Goal: Task Accomplishment & Management: Complete application form

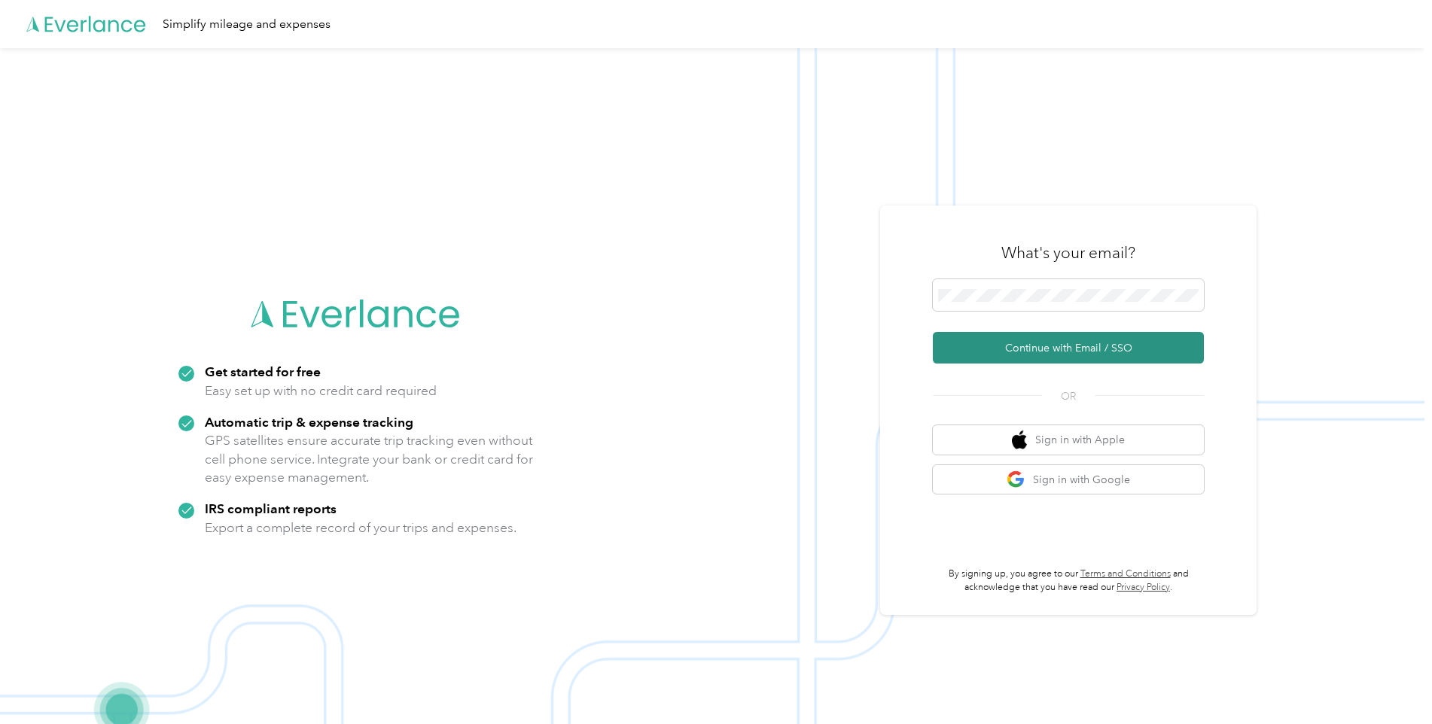
click at [964, 350] on button "Continue with Email / SSO" at bounding box center [1068, 348] width 271 height 32
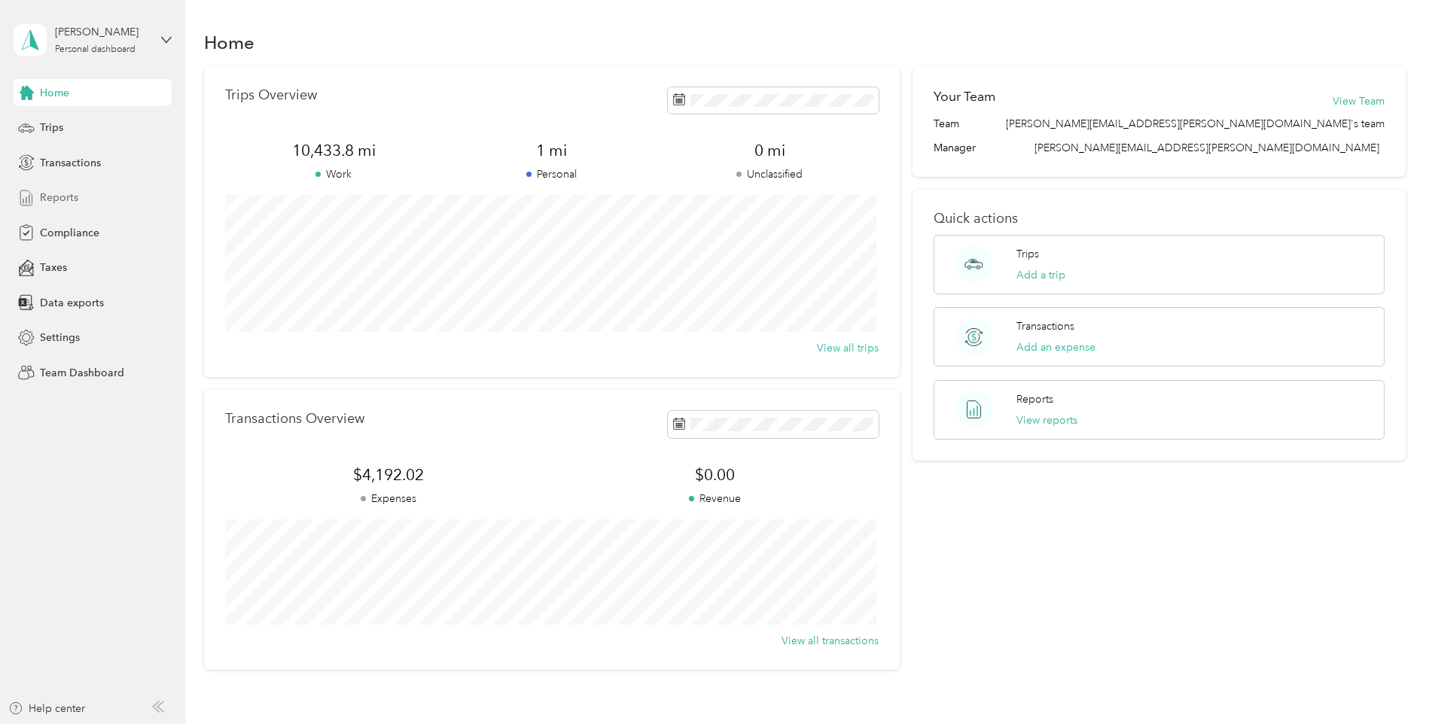
click at [61, 202] on span "Reports" at bounding box center [59, 198] width 38 height 16
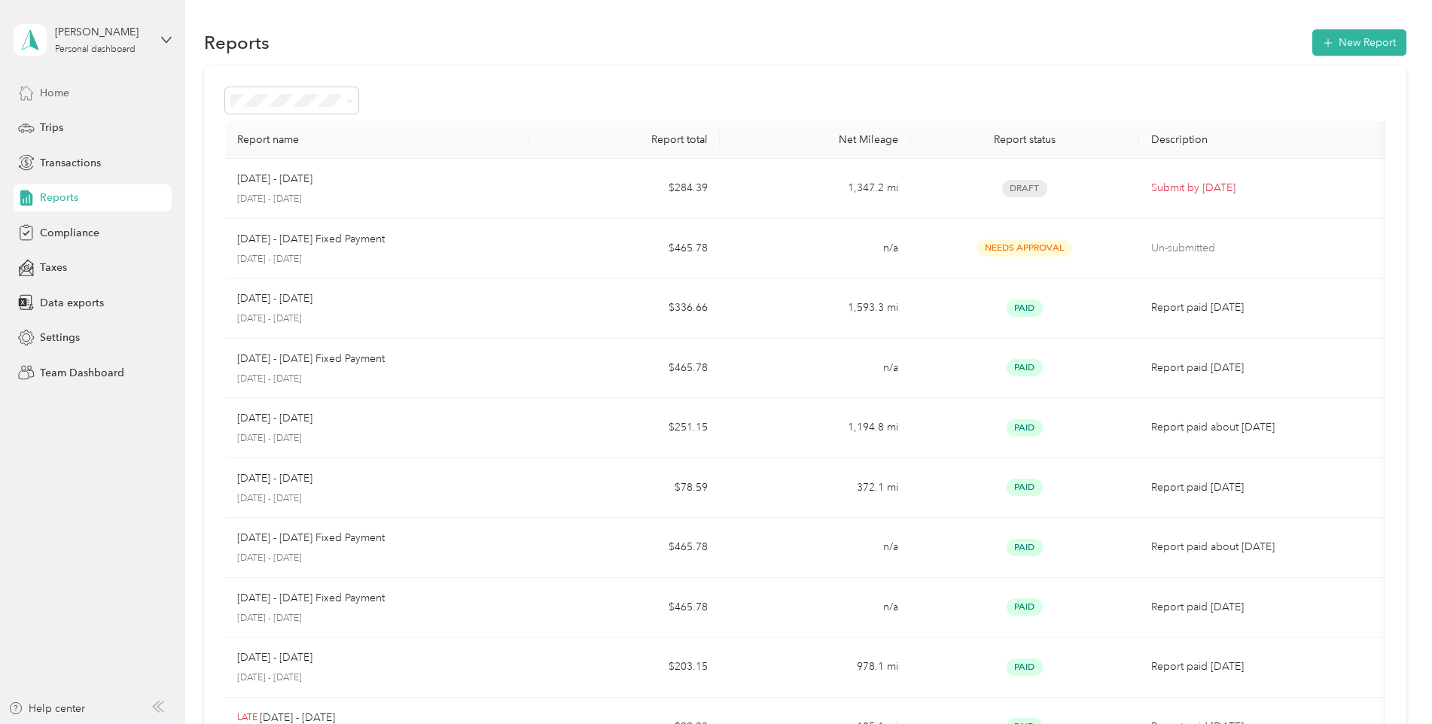
click at [65, 95] on span "Home" at bounding box center [54, 93] width 29 height 16
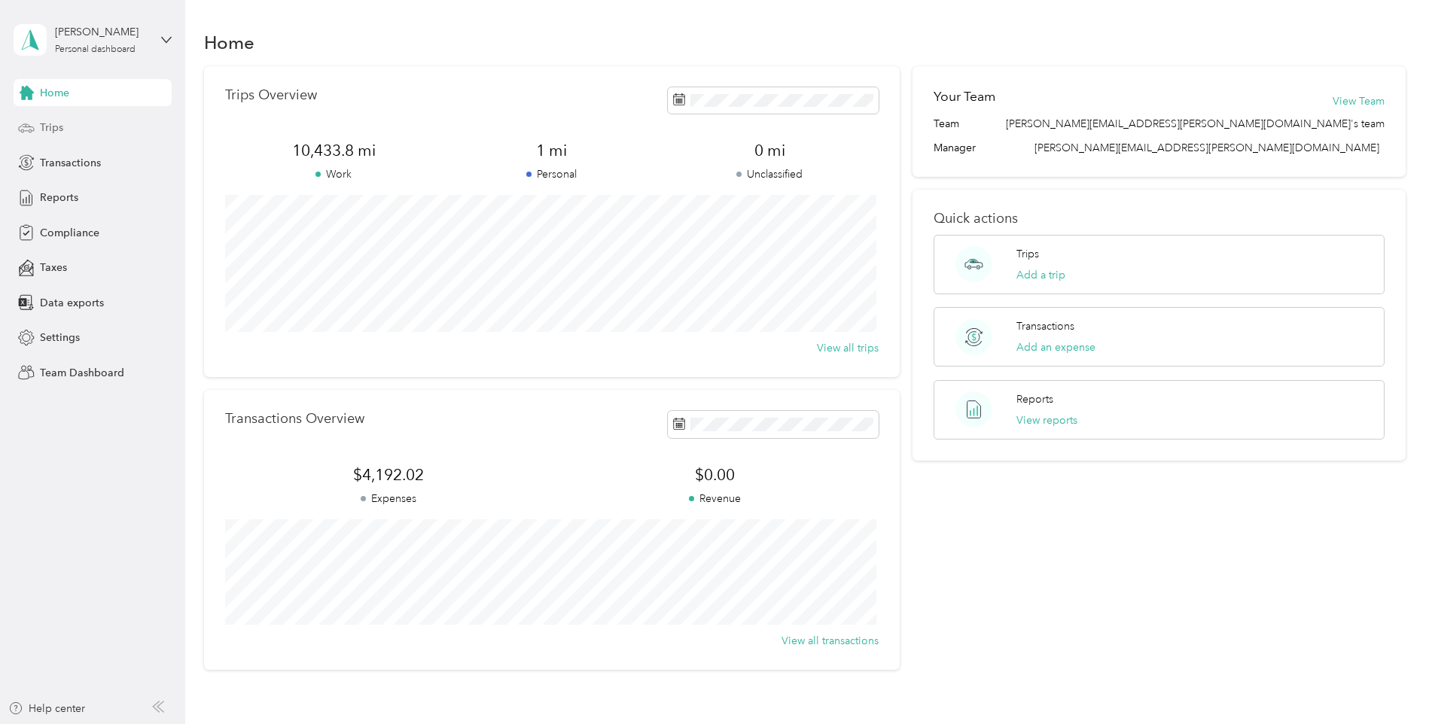
click at [53, 126] on span "Trips" at bounding box center [51, 128] width 23 height 16
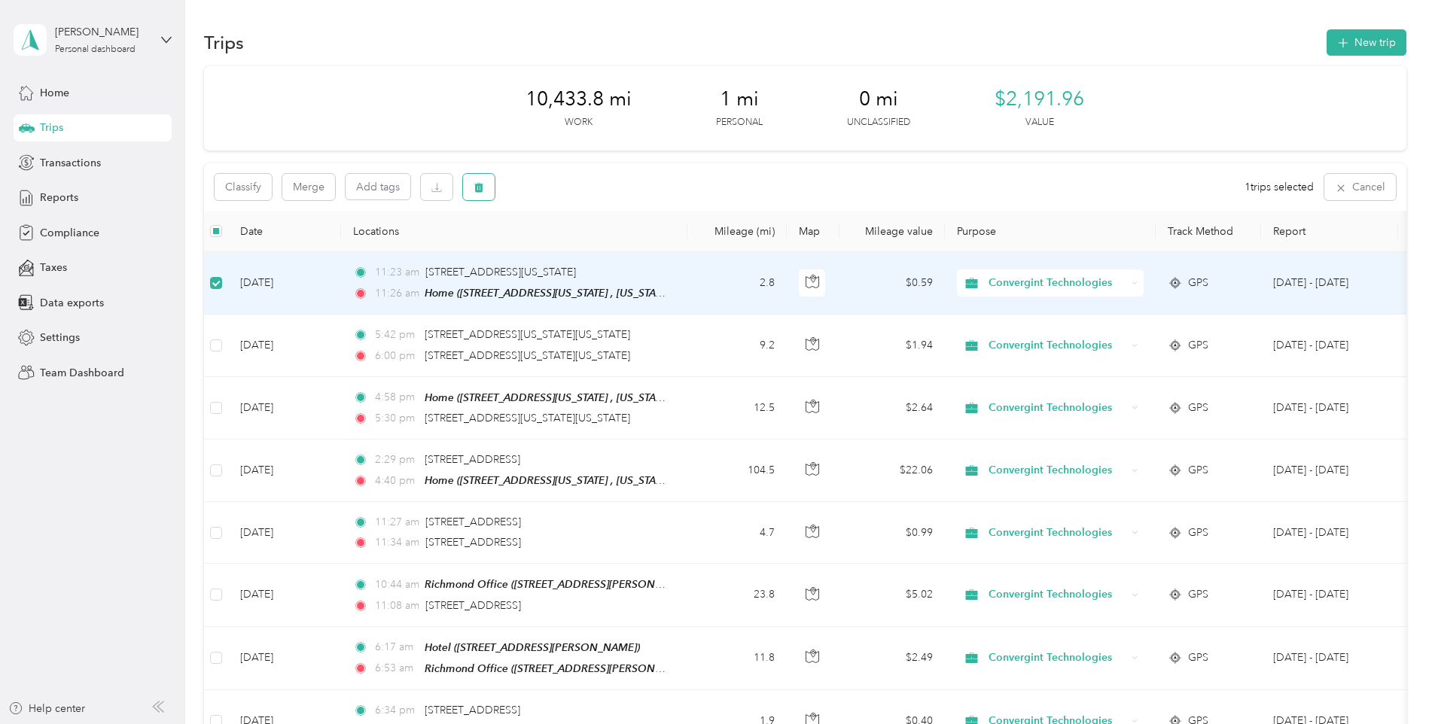
click at [487, 191] on button "button" at bounding box center [479, 187] width 32 height 26
click at [578, 254] on button "Yes" at bounding box center [590, 250] width 29 height 24
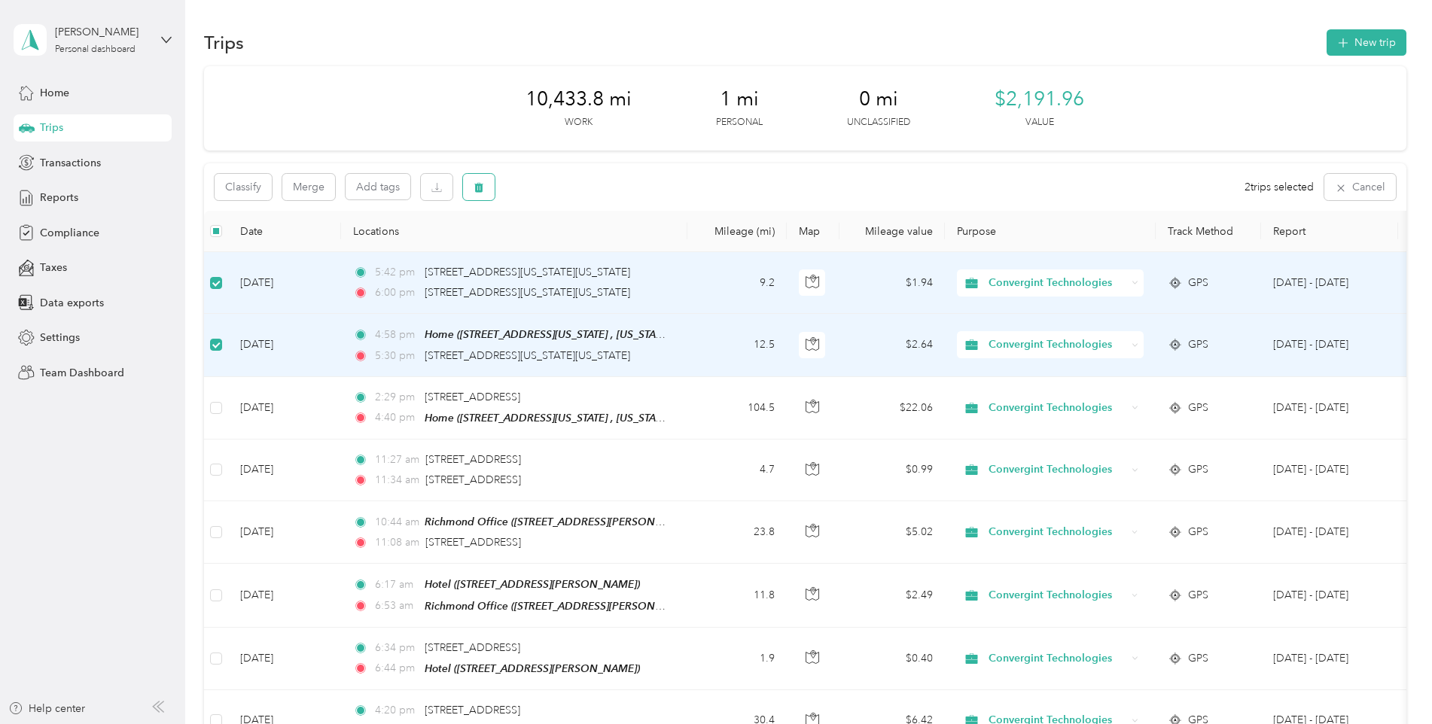
click at [480, 187] on icon "button" at bounding box center [478, 188] width 9 height 10
click at [595, 242] on button "Yes" at bounding box center [590, 250] width 29 height 24
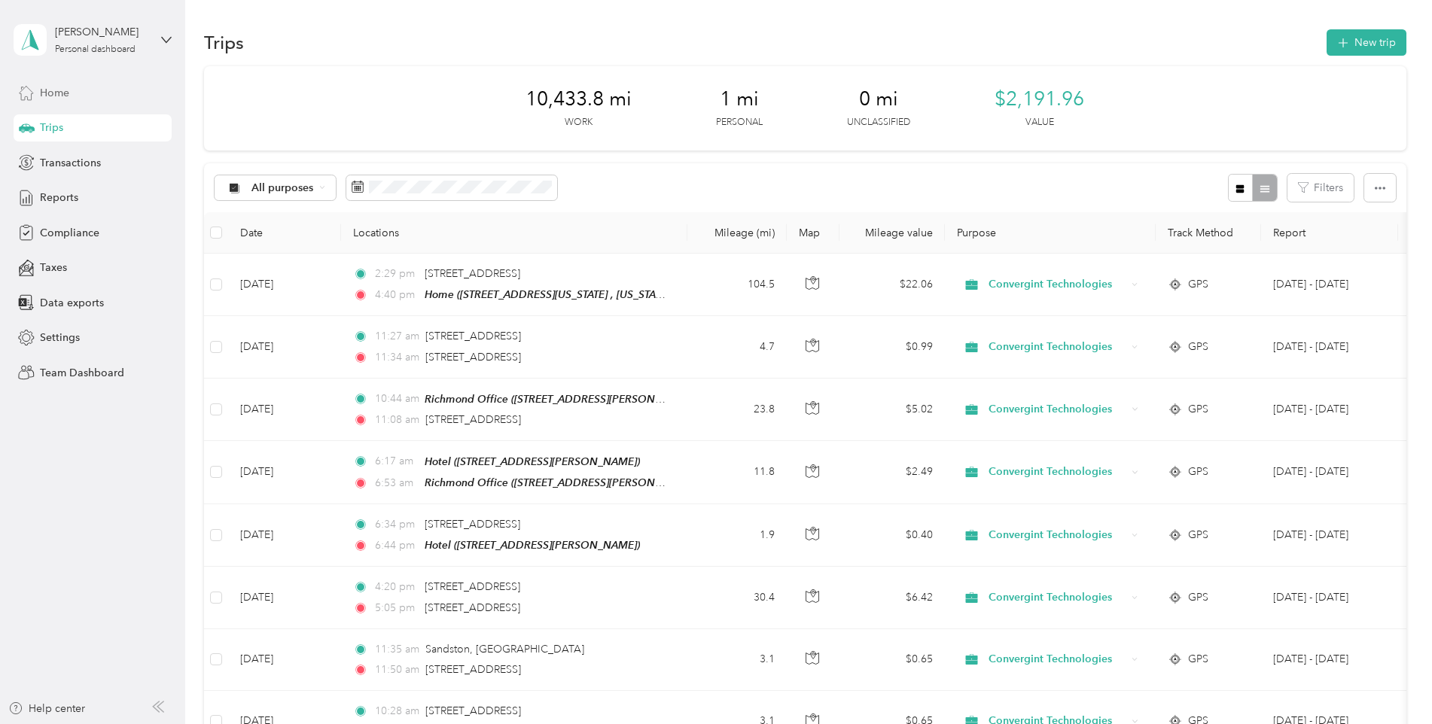
click at [54, 93] on span "Home" at bounding box center [54, 93] width 29 height 16
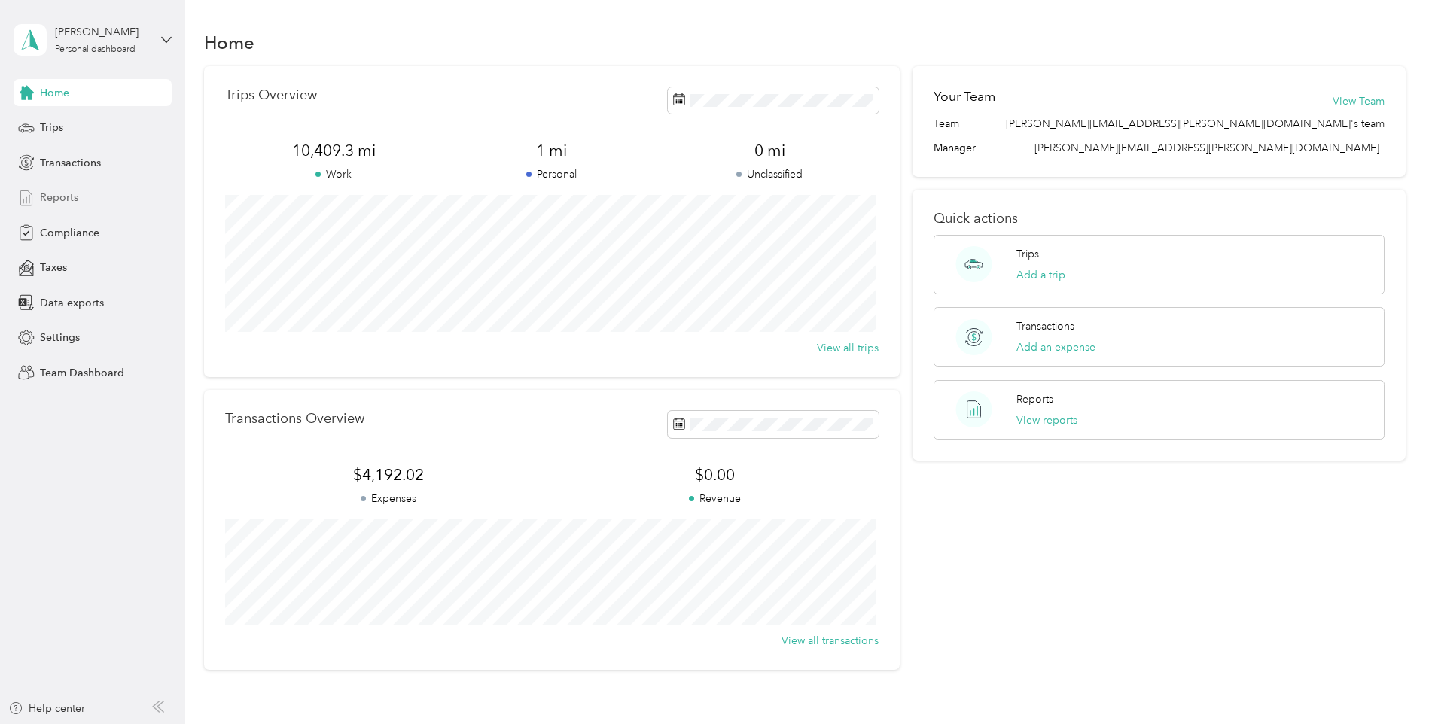
click at [53, 201] on span "Reports" at bounding box center [59, 198] width 38 height 16
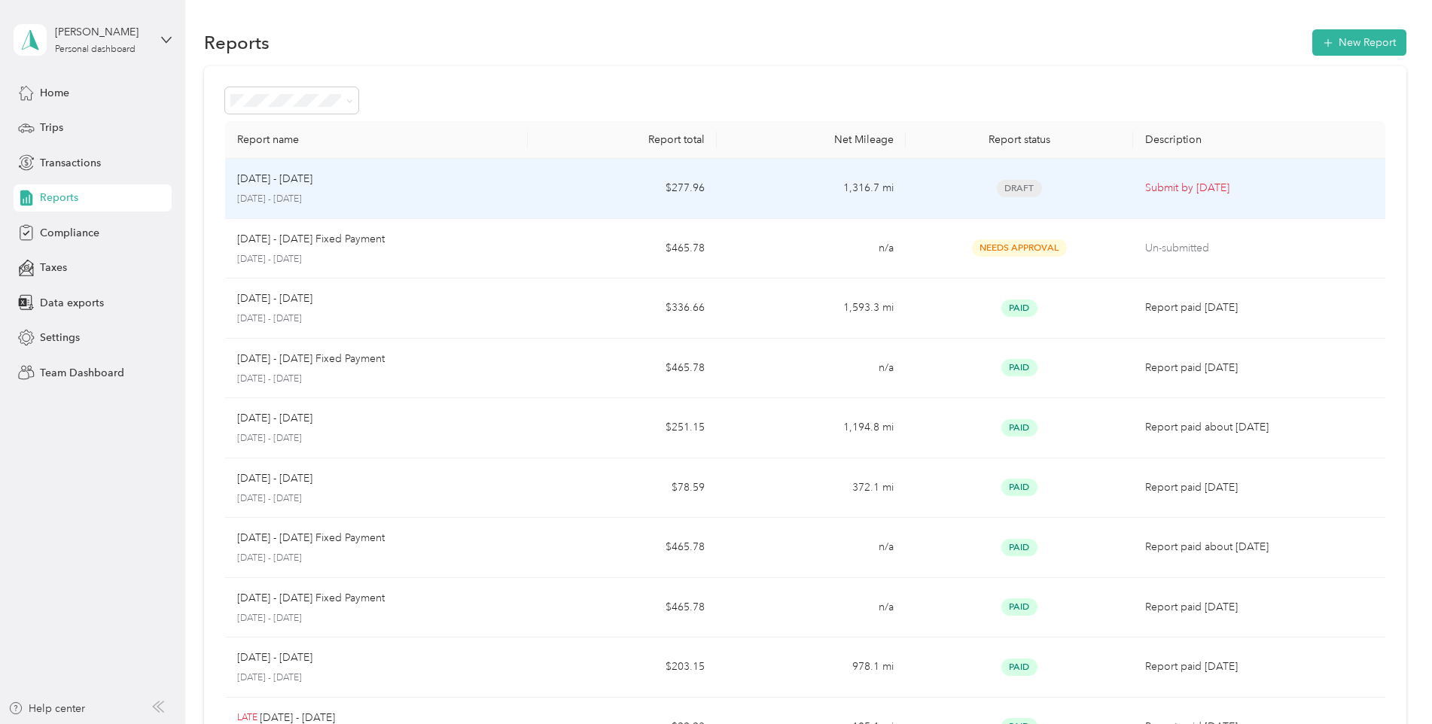
click at [1009, 187] on span "Draft" at bounding box center [1019, 188] width 45 height 17
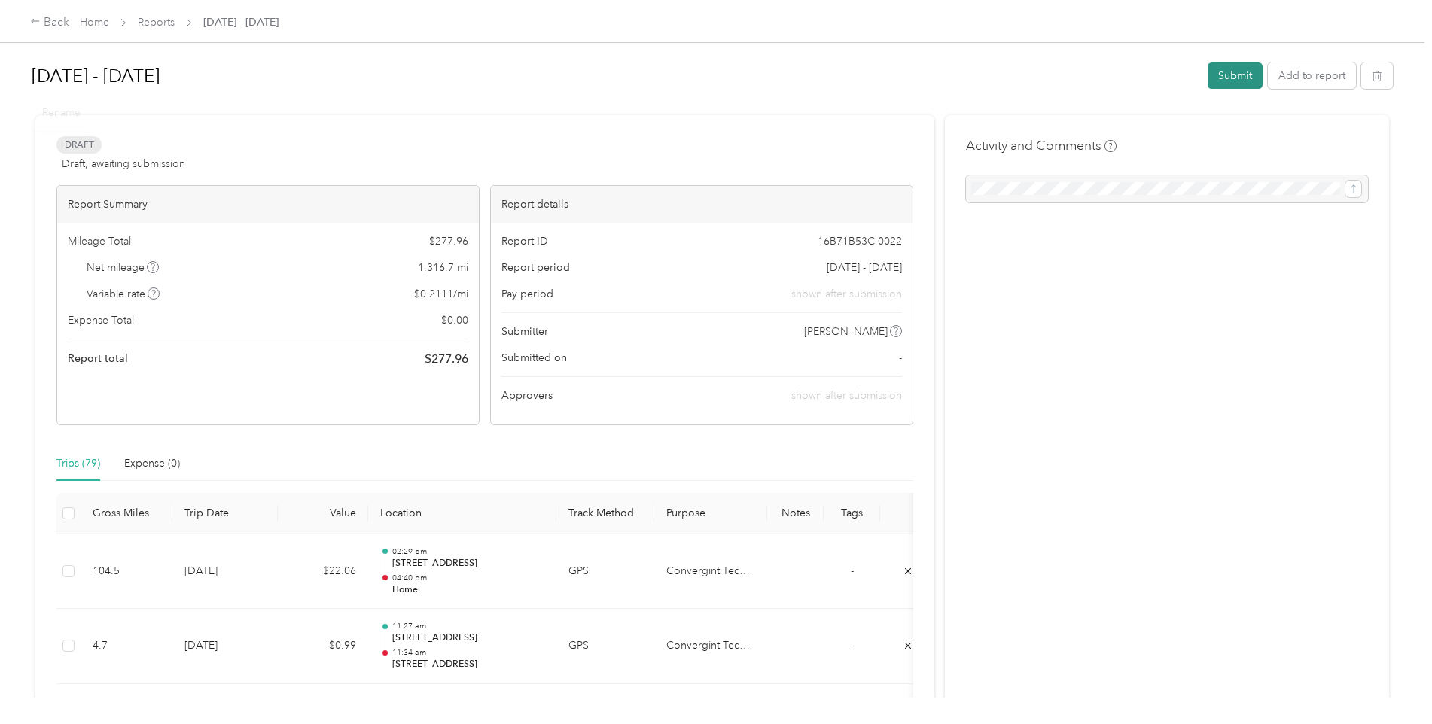
click at [1213, 76] on button "Submit" at bounding box center [1234, 75] width 55 height 26
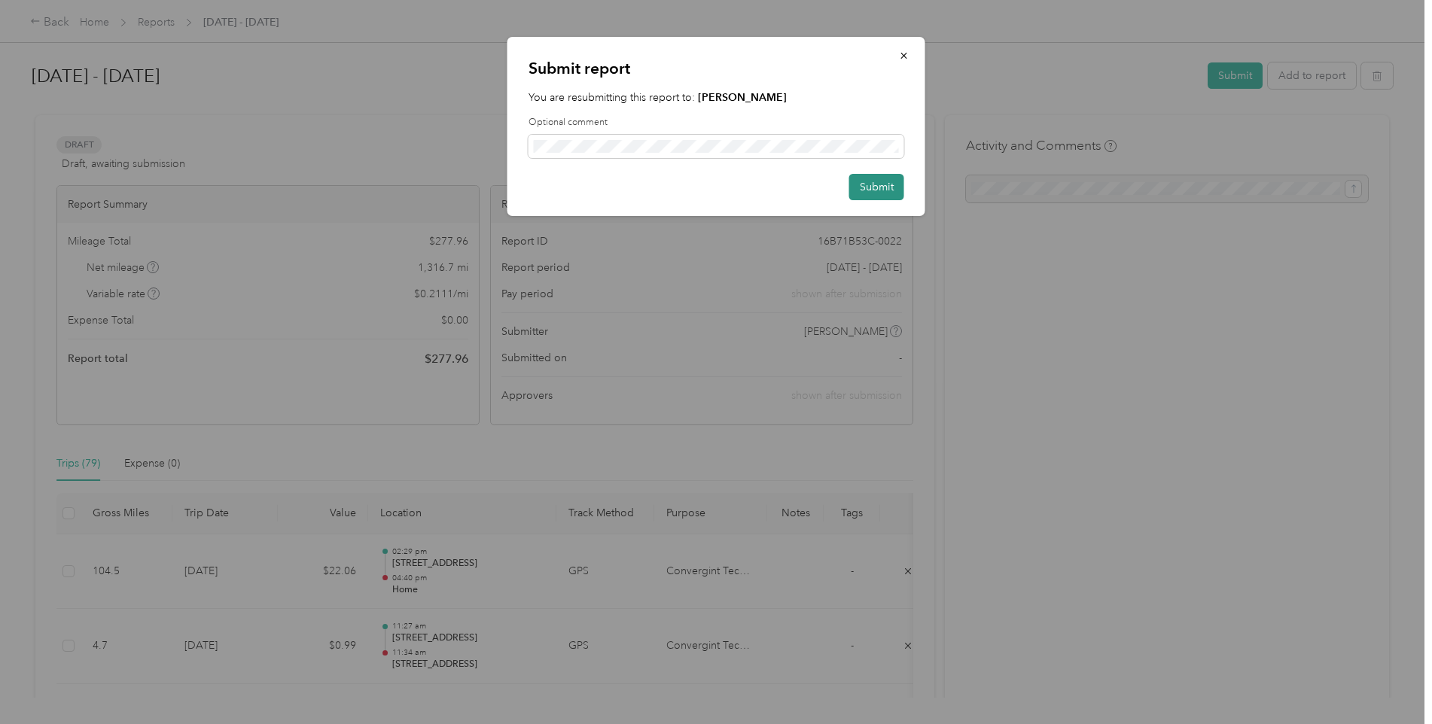
click at [881, 187] on button "Submit" at bounding box center [876, 187] width 55 height 26
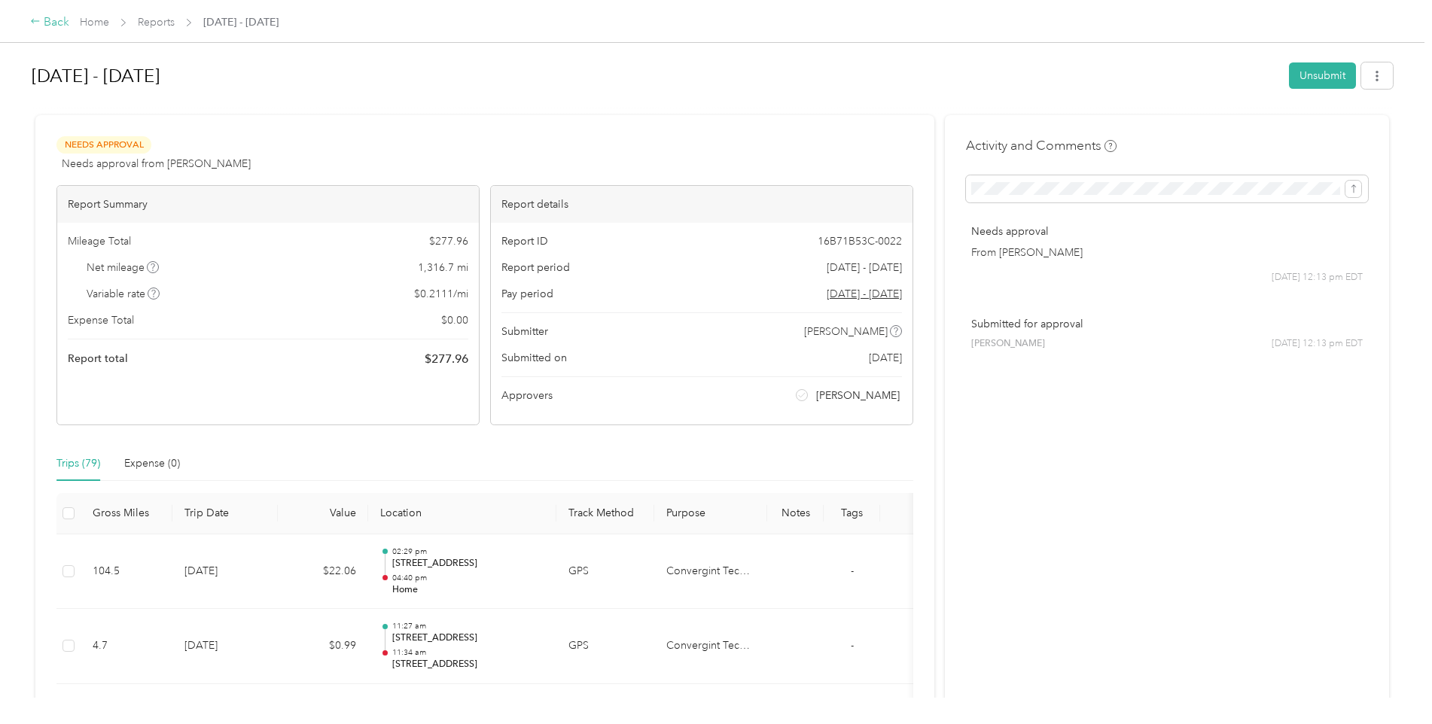
click at [47, 23] on div "Back" at bounding box center [49, 23] width 39 height 18
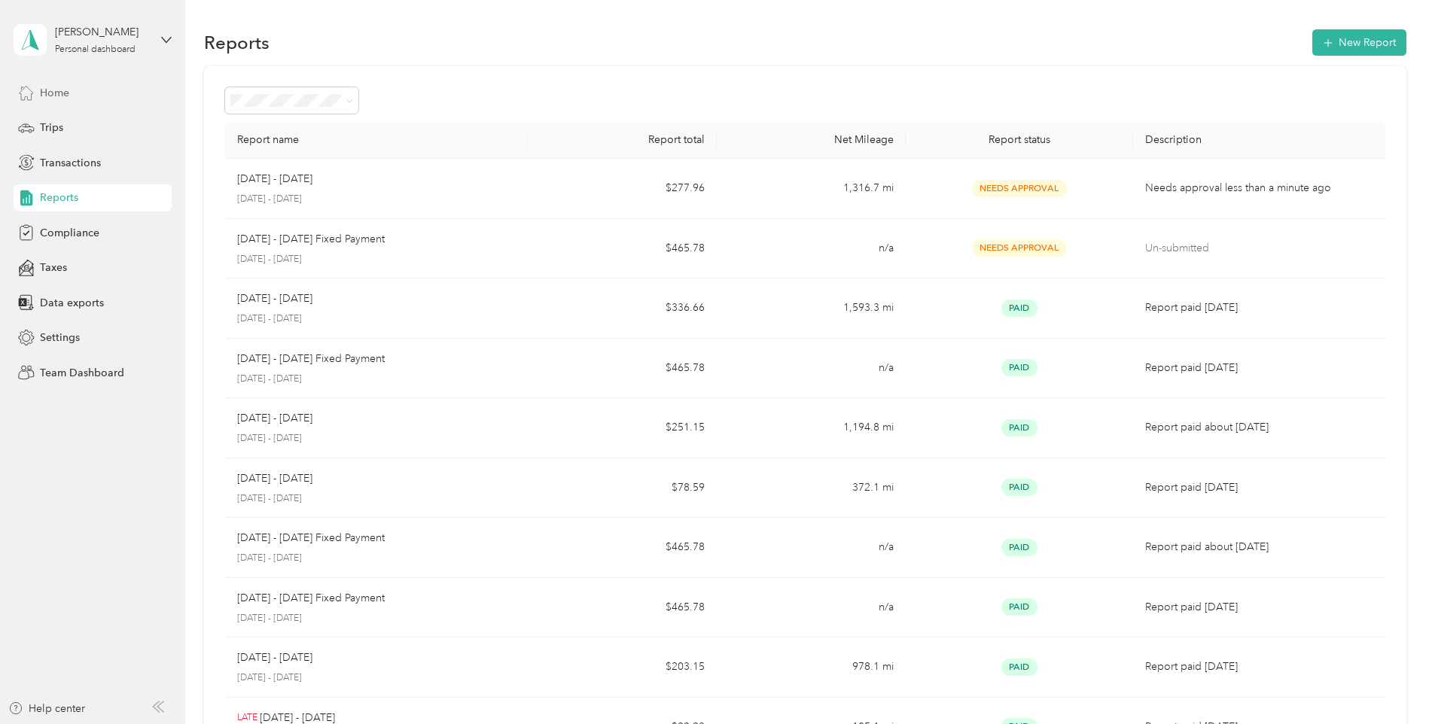
click at [61, 91] on span "Home" at bounding box center [54, 93] width 29 height 16
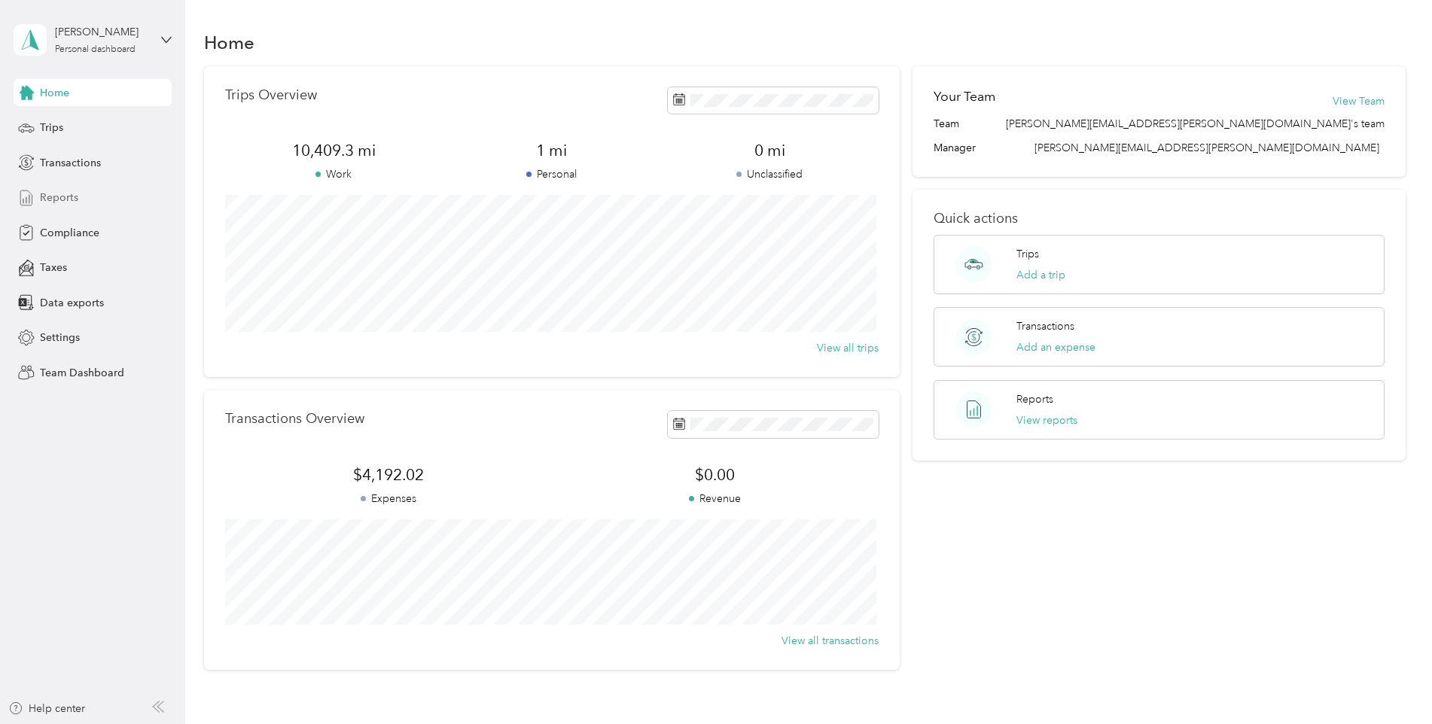
click at [59, 196] on span "Reports" at bounding box center [59, 198] width 38 height 16
